Goal: Information Seeking & Learning: Learn about a topic

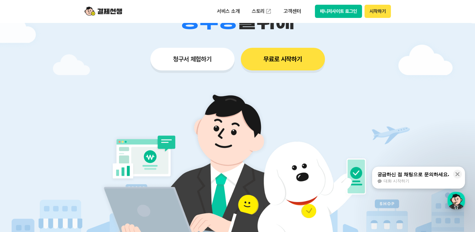
click at [292, 63] on button "무료로 시작하기" at bounding box center [283, 59] width 84 height 23
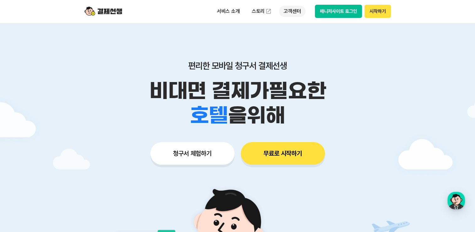
click at [291, 12] on p "고객센터" at bounding box center [292, 11] width 26 height 11
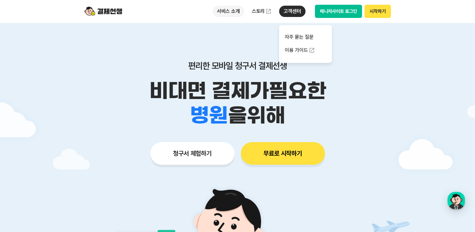
click at [232, 12] on p "서비스 소개" at bounding box center [229, 11] width 32 height 11
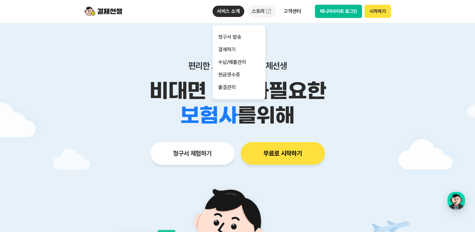
click at [263, 12] on link "스토리" at bounding box center [262, 11] width 29 height 13
click at [229, 51] on link "결제하기" at bounding box center [239, 49] width 53 height 13
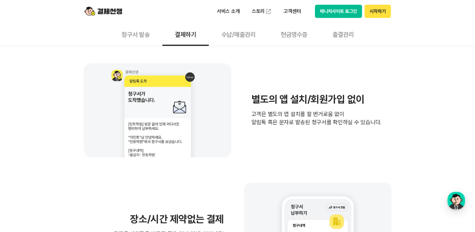
scroll to position [157, 0]
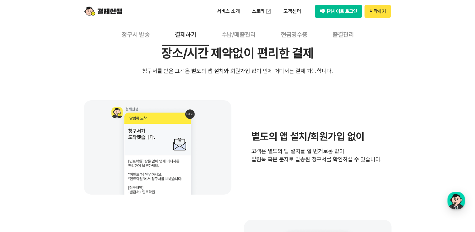
click at [294, 36] on button "현금영수증" at bounding box center [294, 34] width 52 height 23
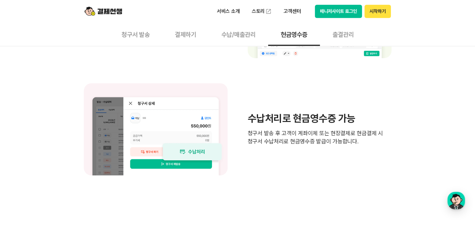
scroll to position [534, 0]
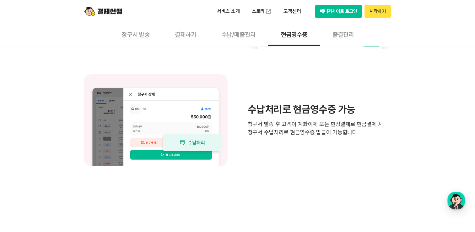
click at [347, 35] on button "출결관리" at bounding box center [343, 34] width 46 height 23
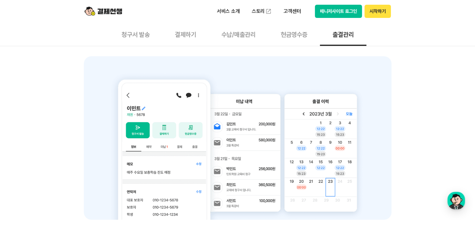
scroll to position [220, 0]
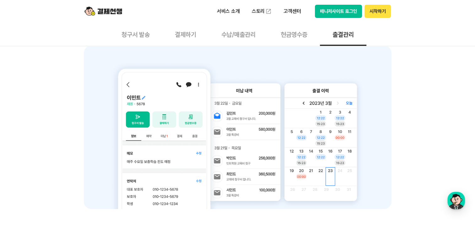
click at [136, 31] on button "청구서 발송" at bounding box center [135, 34] width 53 height 23
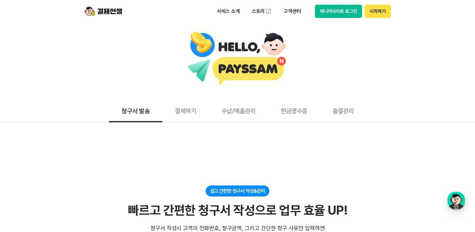
click at [185, 112] on button "결제하기" at bounding box center [185, 110] width 46 height 23
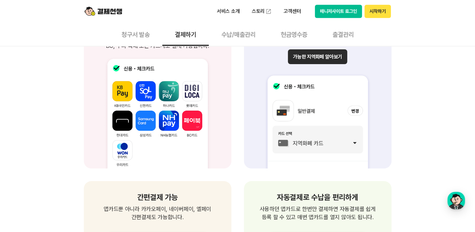
scroll to position [660, 0]
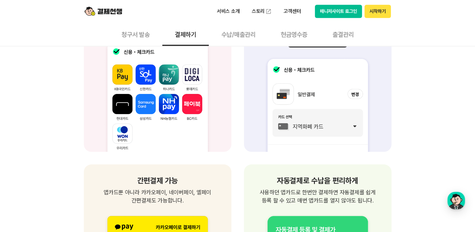
scroll to position [722, 0]
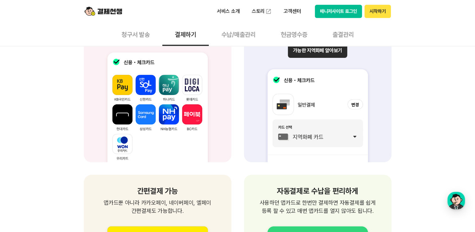
click at [241, 33] on button "수납/매출관리" at bounding box center [238, 34] width 59 height 23
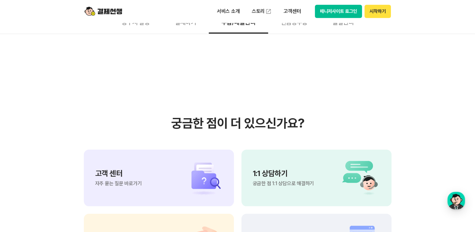
scroll to position [722, 0]
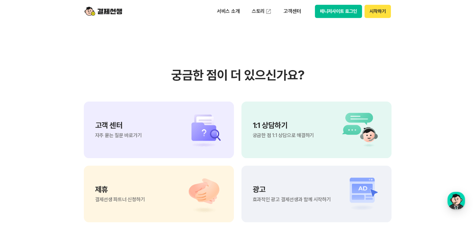
click at [131, 123] on p "고객 센터" at bounding box center [118, 126] width 47 height 8
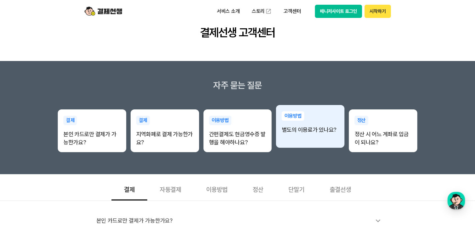
scroll to position [126, 0]
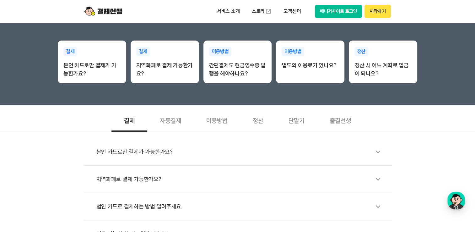
click at [136, 143] on li "본인 카드로만 결제가 가능한가요?" at bounding box center [238, 151] width 308 height 27
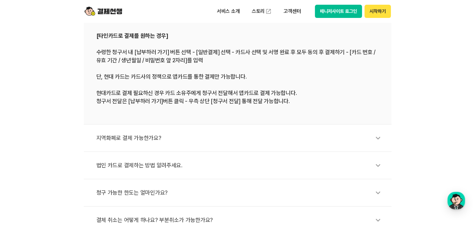
scroll to position [283, 0]
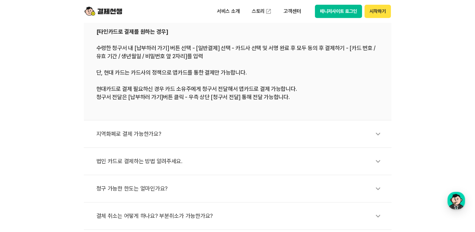
click at [177, 159] on div "법인 카드로 결제하는 방법 알려주세요." at bounding box center [240, 161] width 289 height 14
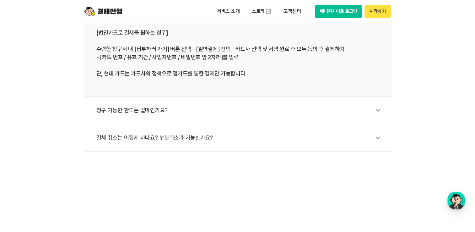
scroll to position [346, 0]
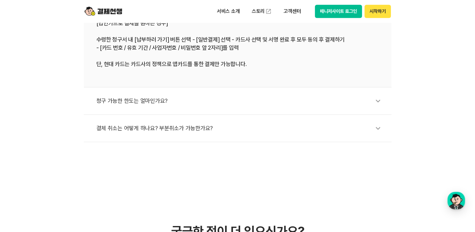
click at [192, 127] on div "결체 취소는 어떻게 하나요? 부분취소가 가능한가요?" at bounding box center [240, 128] width 289 height 14
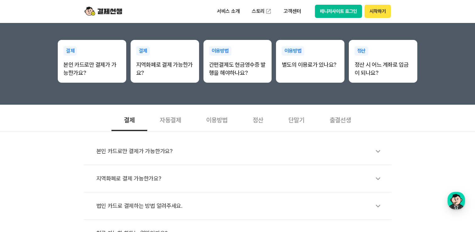
scroll to position [126, 0]
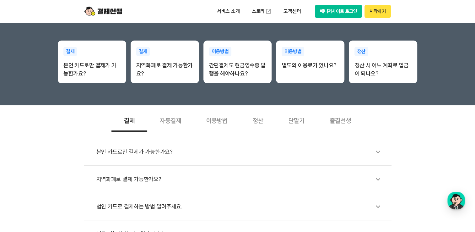
click at [171, 122] on div "자동결제" at bounding box center [170, 119] width 46 height 23
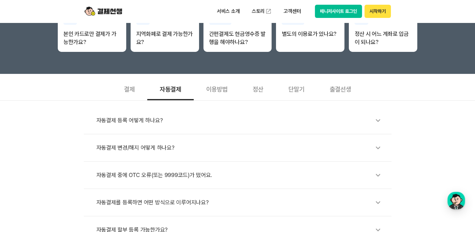
click at [224, 92] on div "이용방법" at bounding box center [217, 88] width 46 height 23
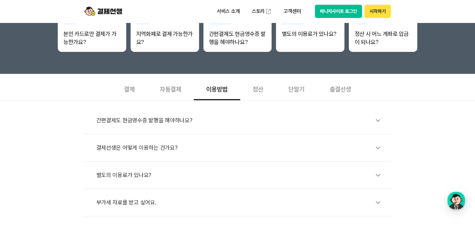
click at [231, 148] on div "결제선생은 어떻게 이용하는 건가요?" at bounding box center [240, 147] width 289 height 14
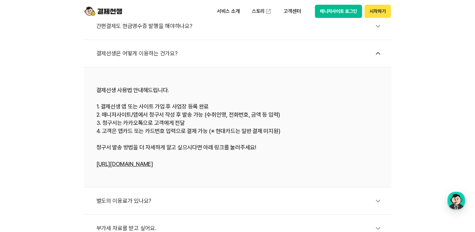
scroll to position [283, 0]
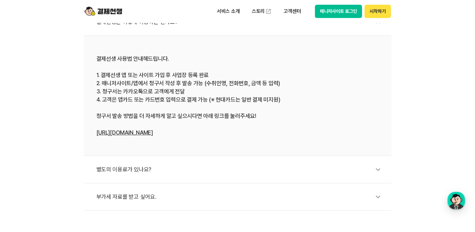
click at [137, 171] on div "별도의 이용료가 있나요?" at bounding box center [240, 169] width 289 height 14
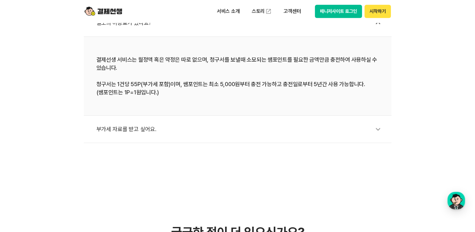
scroll to position [346, 0]
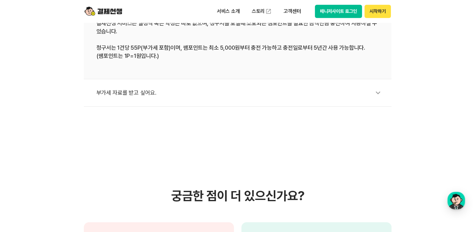
click at [254, 95] on div "부가세 자료를 받고 싶어요." at bounding box center [240, 92] width 289 height 14
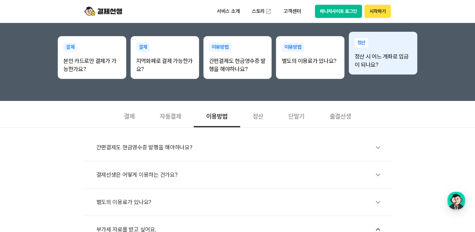
scroll to position [188, 0]
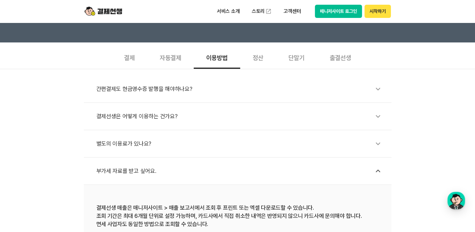
click at [257, 57] on div "정산" at bounding box center [258, 57] width 36 height 23
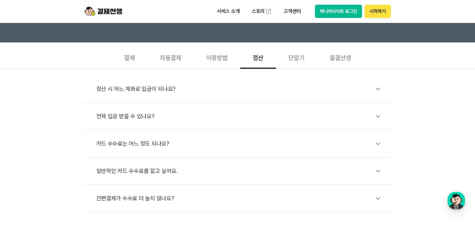
click at [126, 122] on div "언제 입금 받을 수 있나요?" at bounding box center [240, 116] width 289 height 14
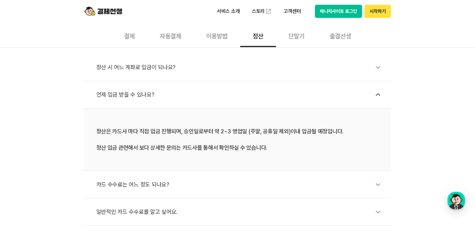
scroll to position [220, 0]
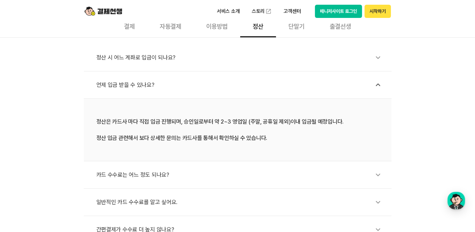
click at [259, 174] on div "카드 수수료는 어느 정도 되나요?" at bounding box center [240, 174] width 289 height 14
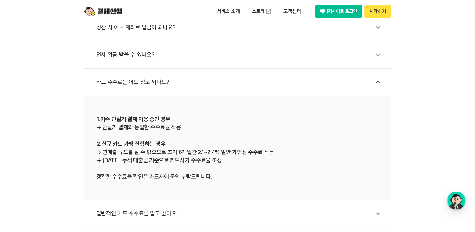
scroll to position [251, 0]
